Goal: Transaction & Acquisition: Download file/media

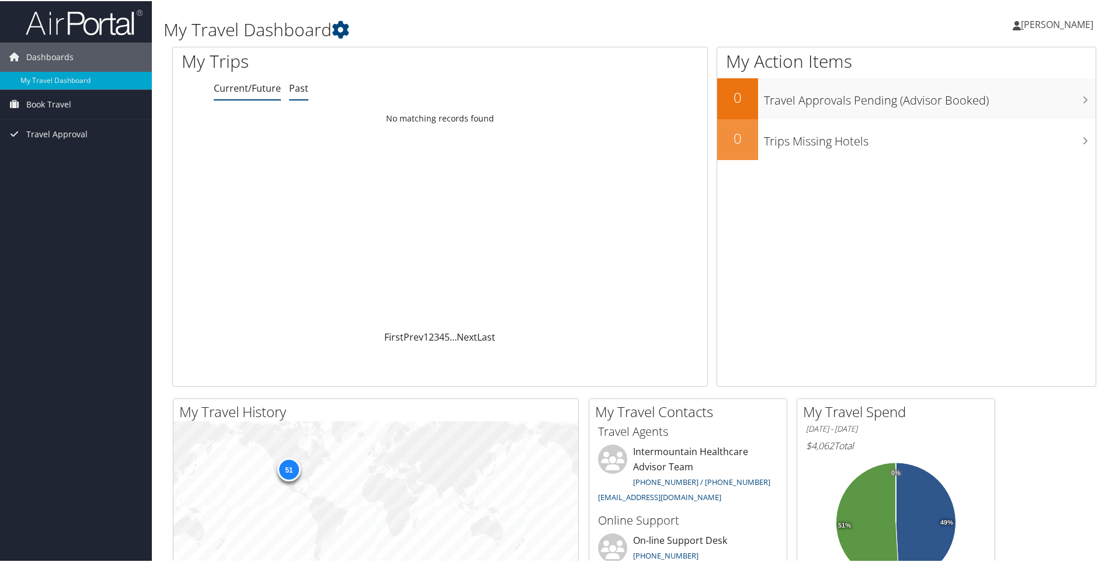
click at [299, 88] on link "Past" at bounding box center [298, 87] width 19 height 13
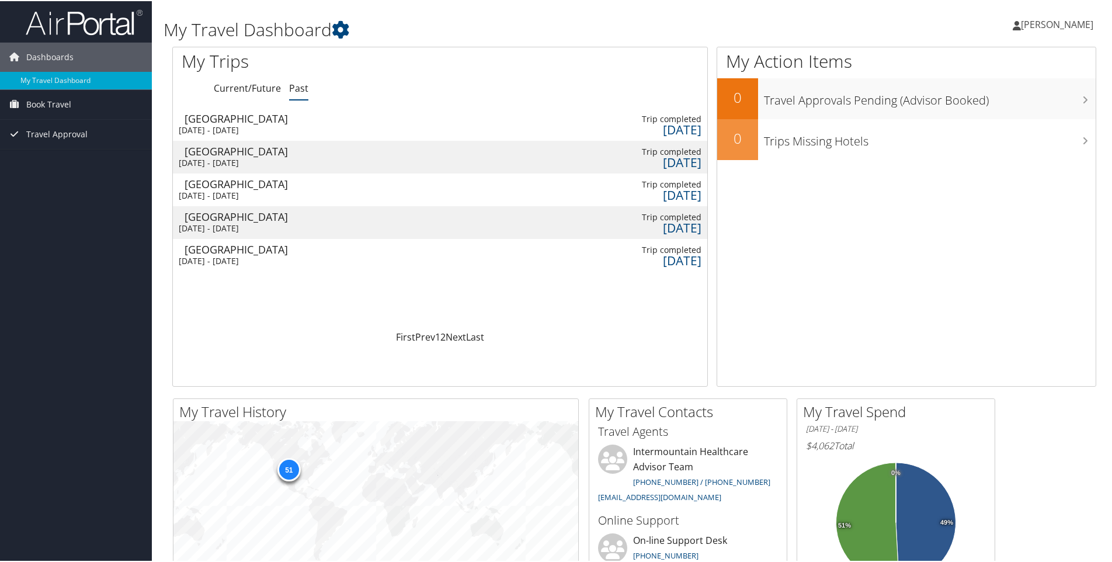
click at [665, 123] on div "[DATE]" at bounding box center [640, 128] width 121 height 11
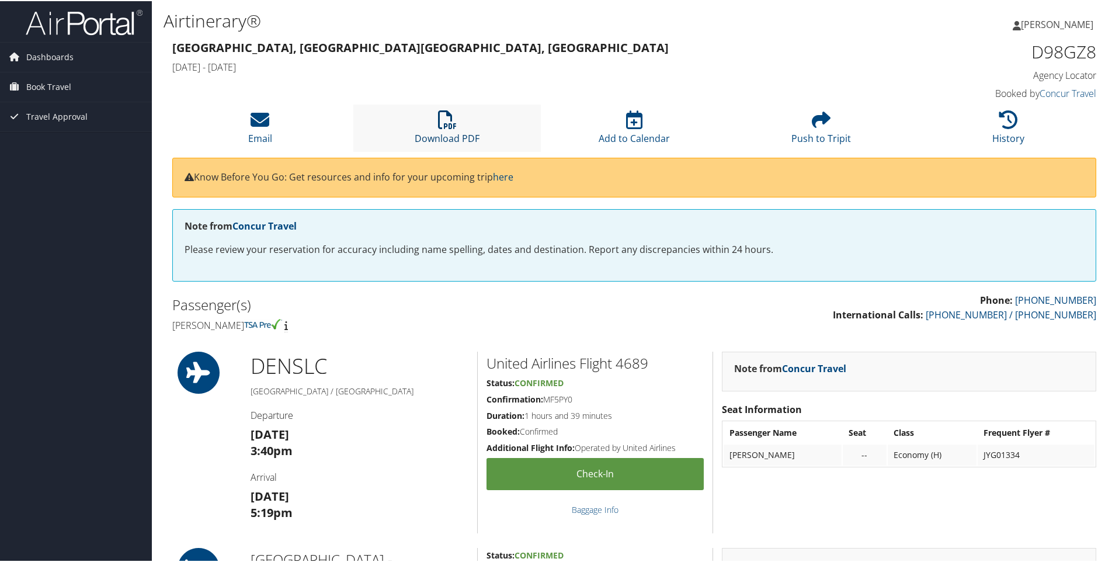
click at [440, 127] on icon at bounding box center [447, 118] width 19 height 19
